Goal: Complete application form

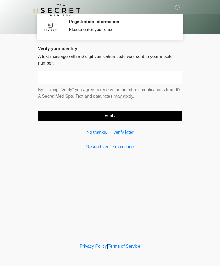
click at [76, 81] on input "text" at bounding box center [110, 78] width 144 height 14
type input "******"
click at [142, 112] on button "Verify" at bounding box center [110, 115] width 144 height 10
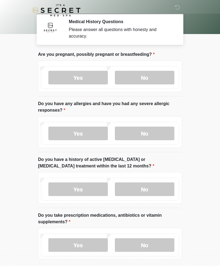
click at [157, 75] on label "No" at bounding box center [145, 78] width 60 height 14
click at [159, 129] on label "No" at bounding box center [145, 133] width 60 height 14
click at [154, 181] on div "Yes No" at bounding box center [110, 188] width 138 height 23
click at [146, 186] on label "No" at bounding box center [145, 189] width 60 height 14
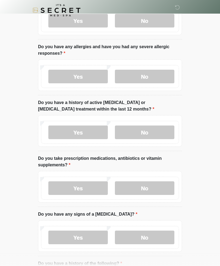
scroll to position [61, 0]
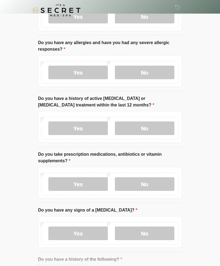
click at [87, 182] on label "Yes" at bounding box center [78, 184] width 60 height 14
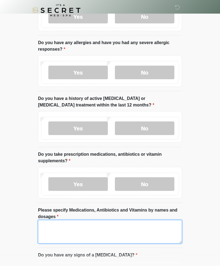
click at [93, 227] on textarea "Please specify Medications, Antibiotics and Vitamins by names and dosages" at bounding box center [110, 231] width 144 height 23
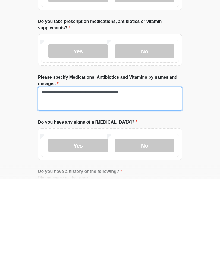
type textarea "**********"
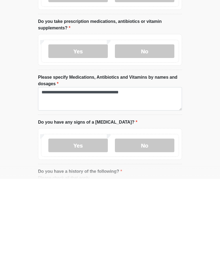
click at [151, 225] on label "No" at bounding box center [145, 232] width 60 height 14
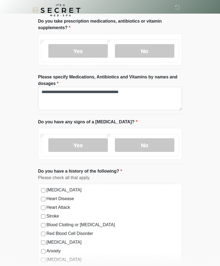
click at [42, 185] on div "[MEDICAL_DATA] Heart Disease Heart Attack Stroke Blood Clotting or [MEDICAL_DAT…" at bounding box center [110, 238] width 144 height 110
click at [45, 186] on div "[MEDICAL_DATA]" at bounding box center [110, 189] width 138 height 7
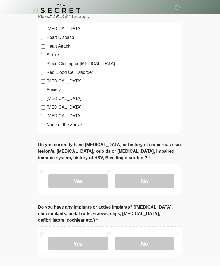
scroll to position [356, 0]
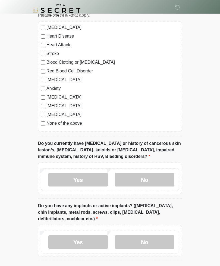
click at [160, 173] on label "No" at bounding box center [145, 180] width 60 height 14
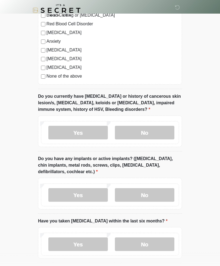
scroll to position [406, 0]
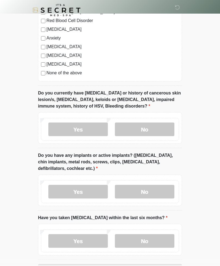
click at [87, 191] on label "Yes" at bounding box center [78, 192] width 60 height 14
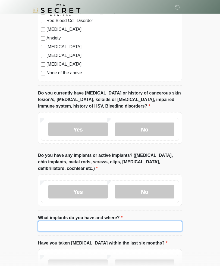
click at [110, 226] on input "What implants do you have and where?" at bounding box center [110, 226] width 144 height 10
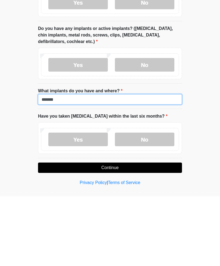
type input "******"
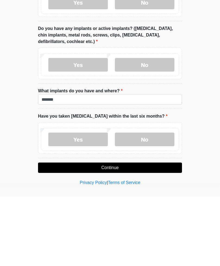
click at [150, 202] on label "No" at bounding box center [145, 209] width 60 height 14
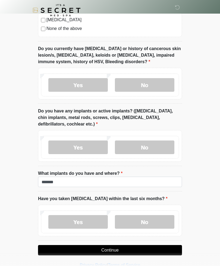
click at [134, 246] on button "Continue" at bounding box center [110, 250] width 144 height 10
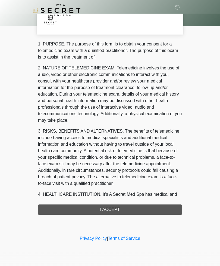
scroll to position [0, 0]
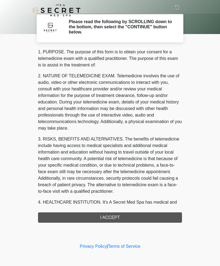
click at [126, 213] on div "1. PURPOSE. The purpose of this form is to obtain your consent for a telemedici…" at bounding box center [110, 136] width 144 height 174
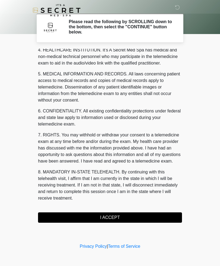
scroll to position [158, 0]
click at [121, 214] on button "I ACCEPT" at bounding box center [110, 217] width 144 height 10
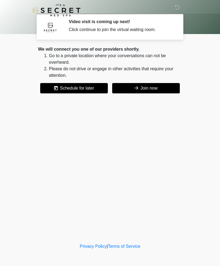
click at [163, 86] on button "Join now" at bounding box center [146, 88] width 68 height 10
